Goal: Task Accomplishment & Management: Use online tool/utility

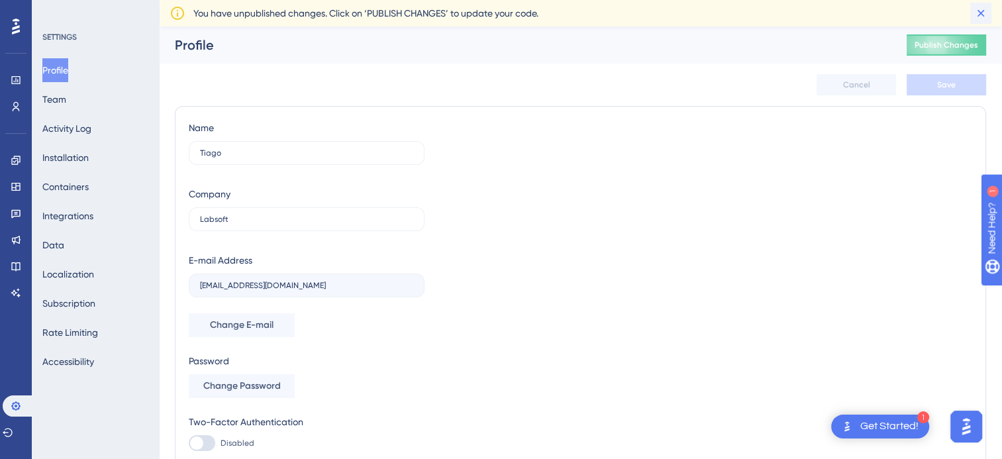
click at [979, 14] on icon at bounding box center [980, 13] width 7 height 7
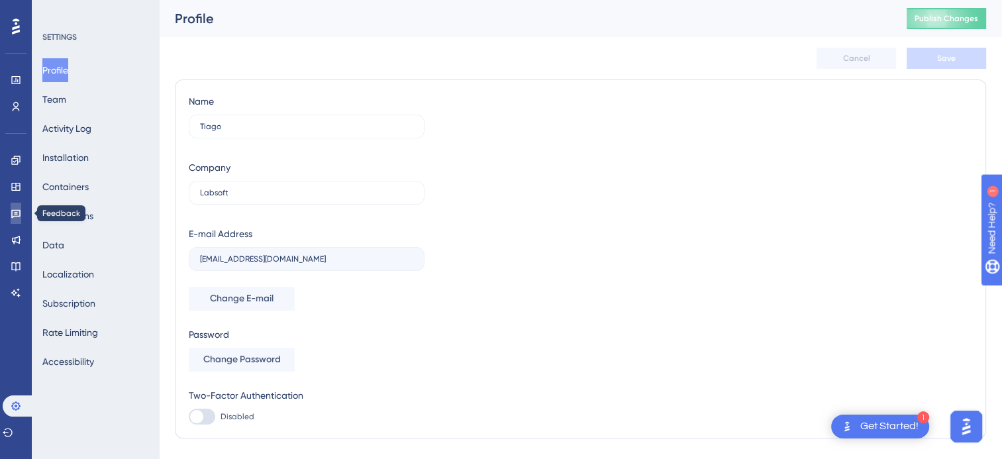
click at [17, 213] on icon at bounding box center [16, 213] width 11 height 11
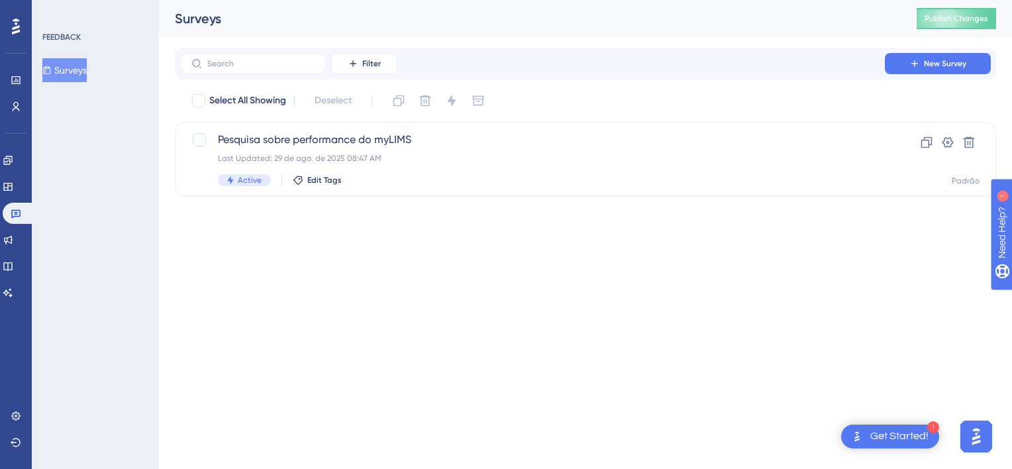
click at [60, 73] on button "Surveys" at bounding box center [64, 70] width 44 height 24
click at [314, 148] on div "Pesquisa sobre performance do myLIMS Last Updated: [DATE] 08:47 AM Active Edit …" at bounding box center [532, 159] width 629 height 54
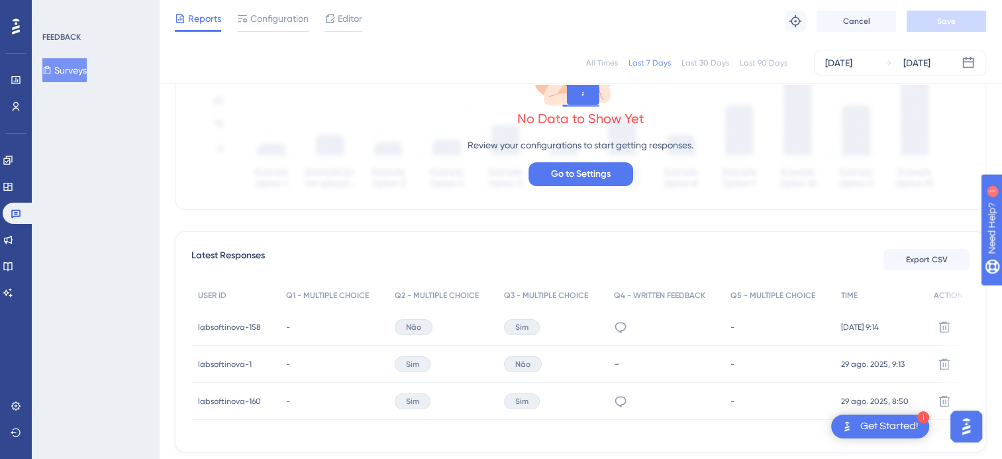
scroll to position [95, 0]
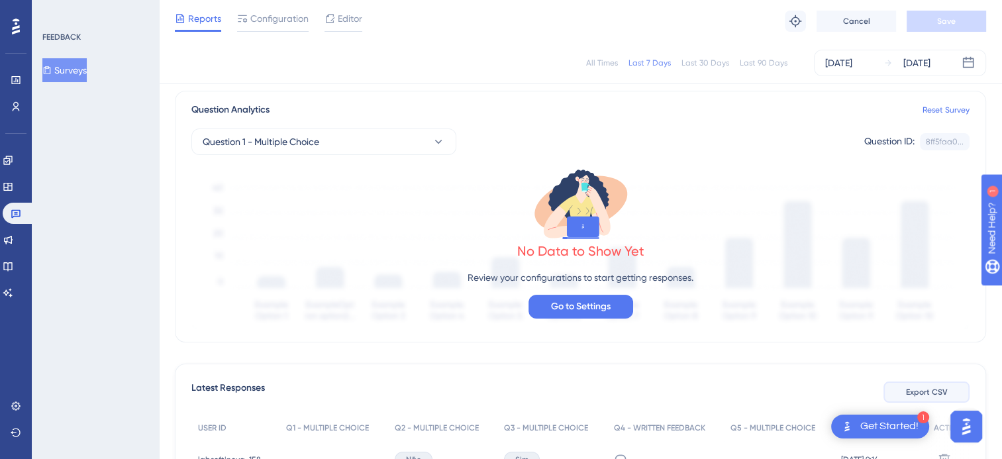
click at [940, 396] on span "Export CSV" at bounding box center [927, 392] width 42 height 11
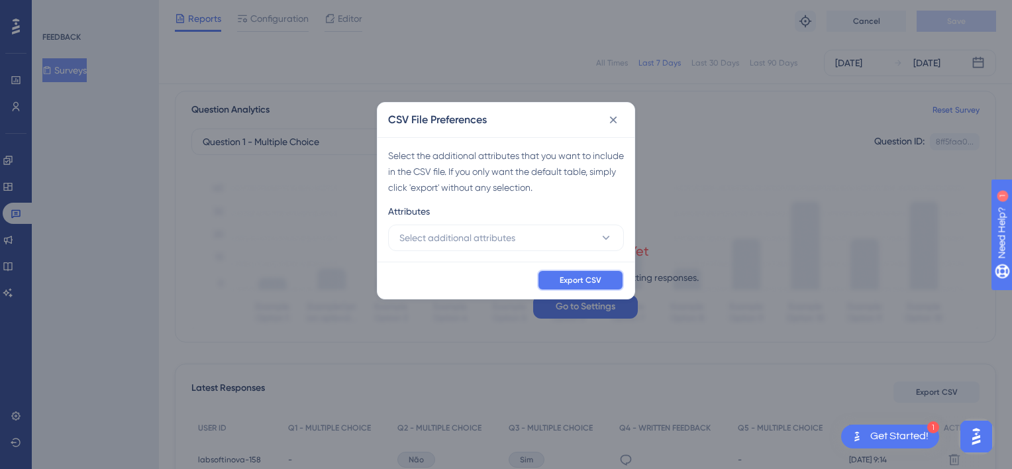
click at [556, 276] on button "Export CSV" at bounding box center [580, 279] width 87 height 21
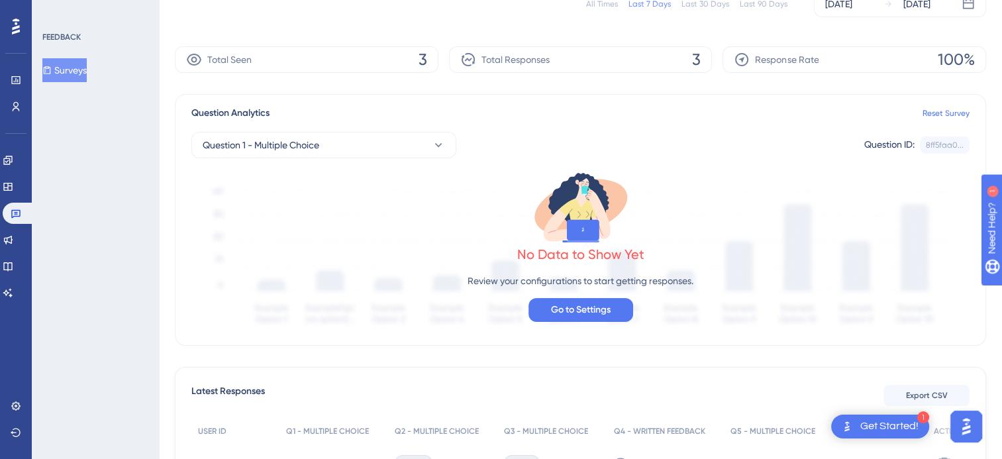
scroll to position [0, 0]
